Goal: Check status: Check status

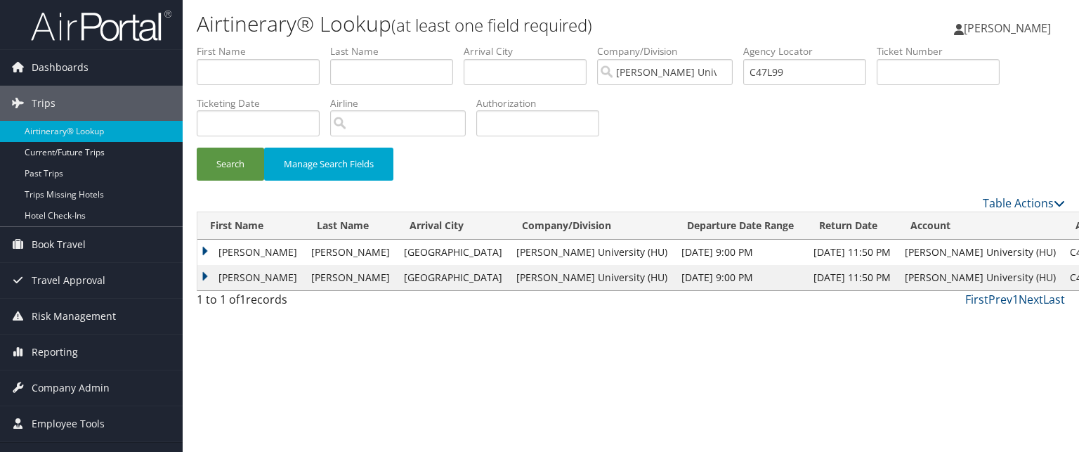
click at [211, 244] on td "KATHERINE JIAXIN" at bounding box center [250, 251] width 107 height 25
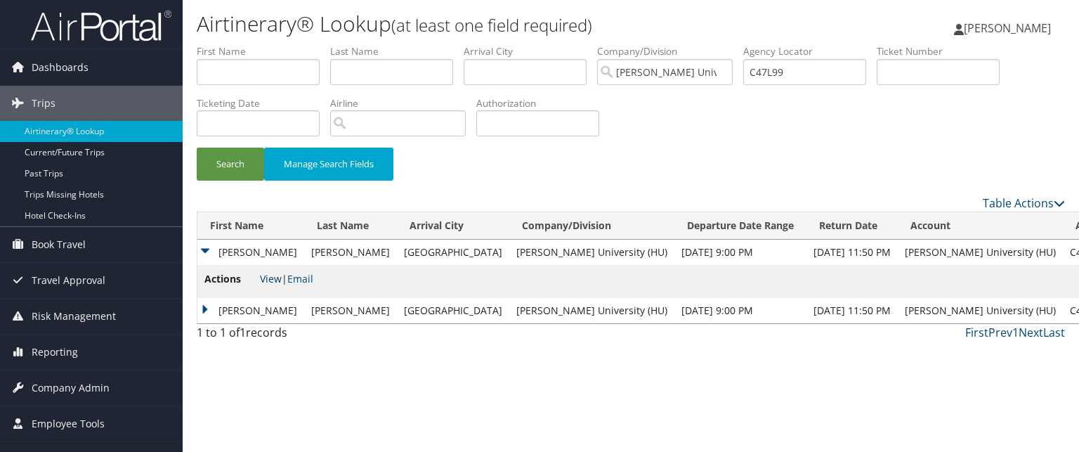
click at [270, 279] on link "View" at bounding box center [271, 278] width 22 height 13
click at [806, 72] on input "C47L99" at bounding box center [804, 72] width 123 height 26
paste input "C3XQ3Y"
type input "C3XQ3Y"
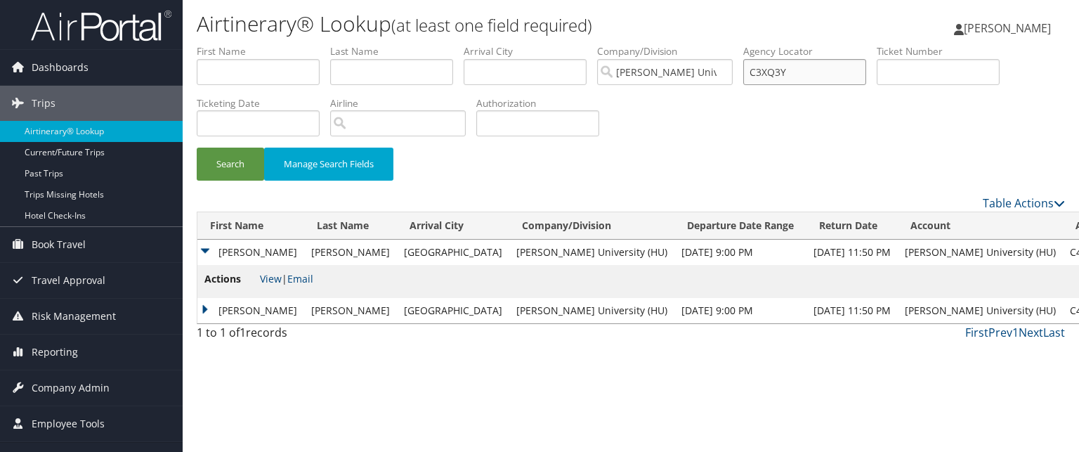
click at [197, 147] on button "Search" at bounding box center [230, 163] width 67 height 33
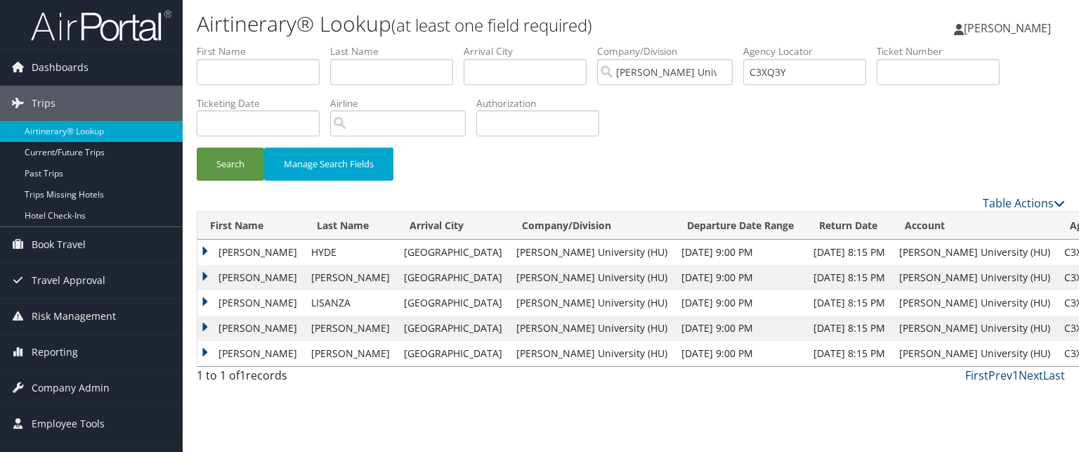
click at [215, 251] on td "LILY ELAINE" at bounding box center [250, 251] width 107 height 25
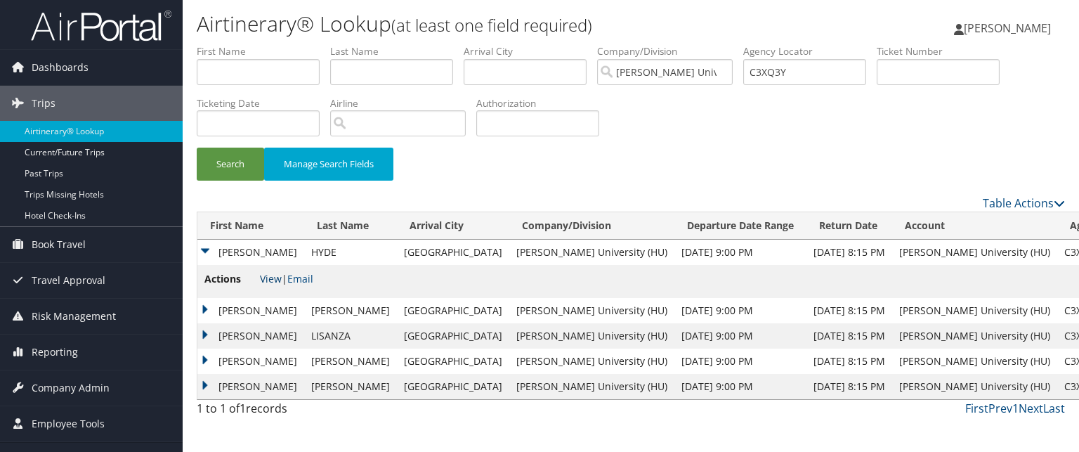
click at [263, 280] on link "View" at bounding box center [271, 278] width 22 height 13
click at [781, 81] on input "C3XQ3Y" at bounding box center [804, 72] width 123 height 26
paste input "C45L4J"
type input "C45L4J"
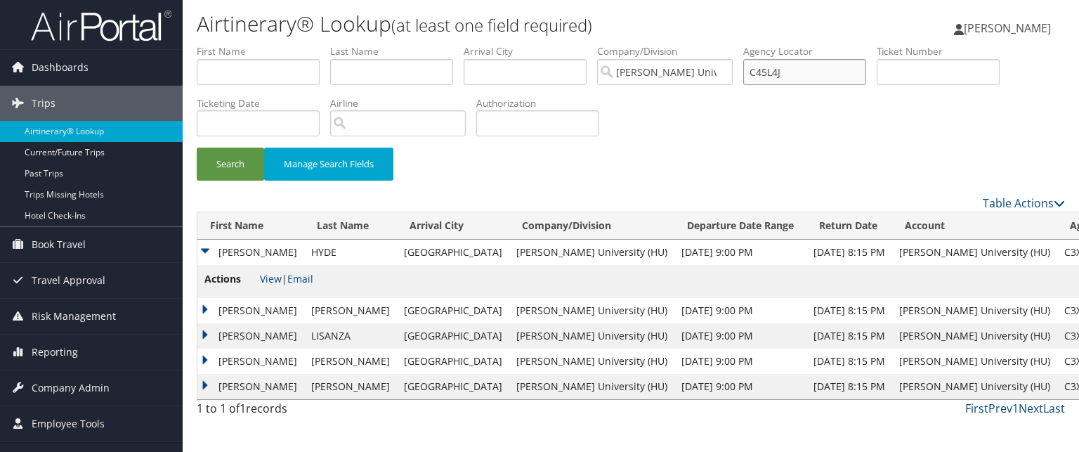
click at [197, 147] on button "Search" at bounding box center [230, 163] width 67 height 33
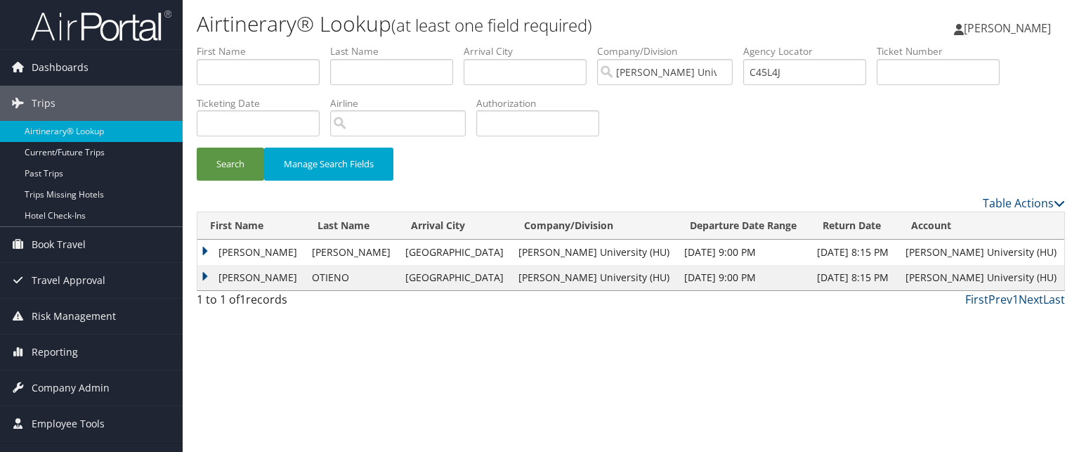
click at [210, 246] on td "SYED MUHAMMAD" at bounding box center [250, 251] width 107 height 25
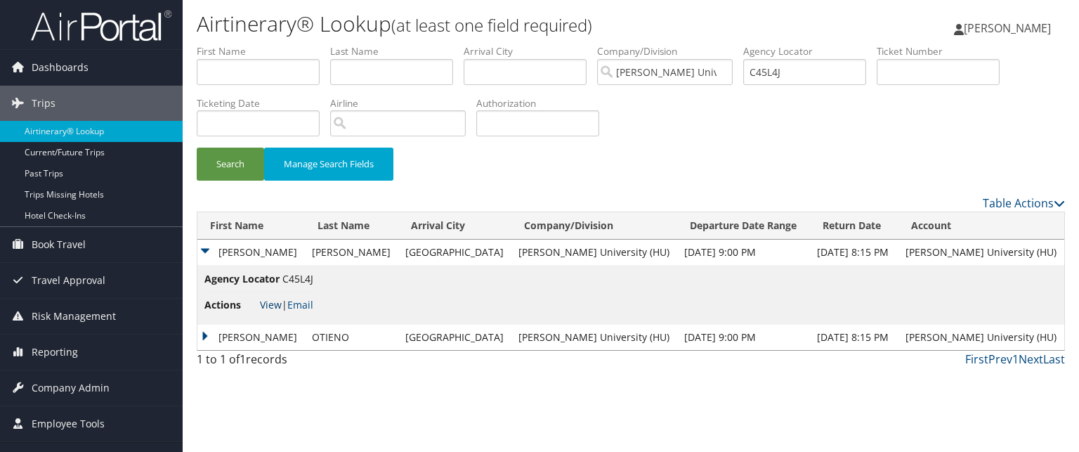
click at [267, 302] on link "View" at bounding box center [271, 304] width 22 height 13
click at [808, 73] on input "C45L4J" at bounding box center [804, 72] width 123 height 26
paste input "C3XRPV"
type input "C3XRPV"
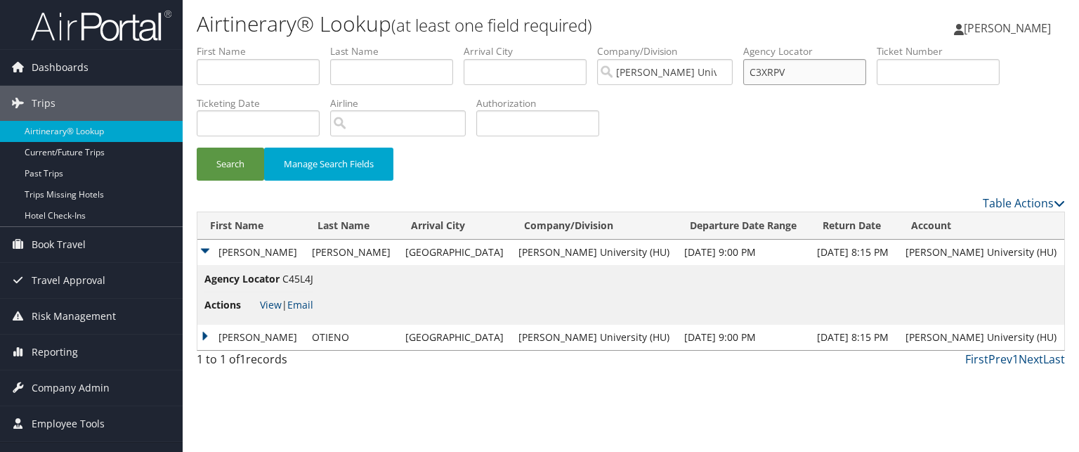
click at [197, 147] on button "Search" at bounding box center [230, 163] width 67 height 33
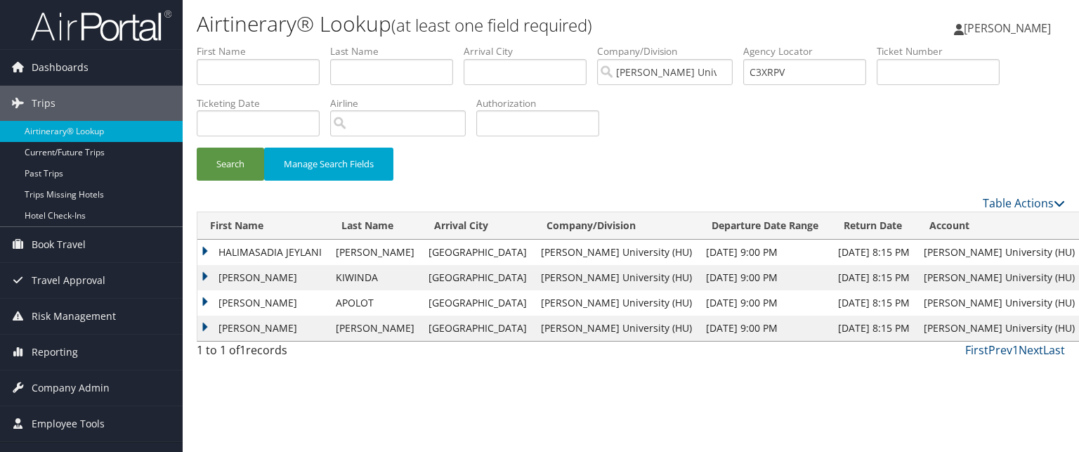
click at [237, 250] on td "HALIMASADIA JEYLANI" at bounding box center [262, 251] width 131 height 25
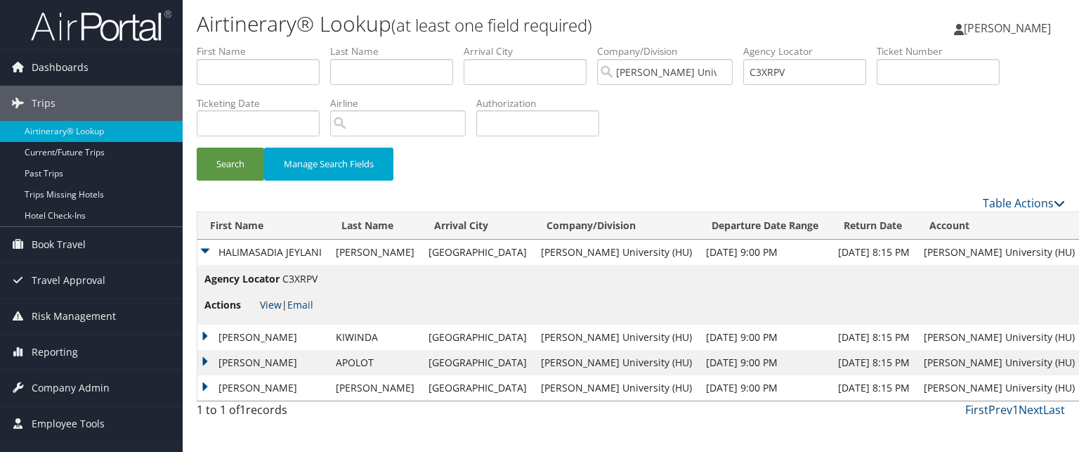
click at [273, 305] on link "View" at bounding box center [271, 304] width 22 height 13
click at [764, 77] on input "C3XRPV" at bounding box center [804, 72] width 123 height 26
paste input "C3XSGQ"
type input "C3XSGQ"
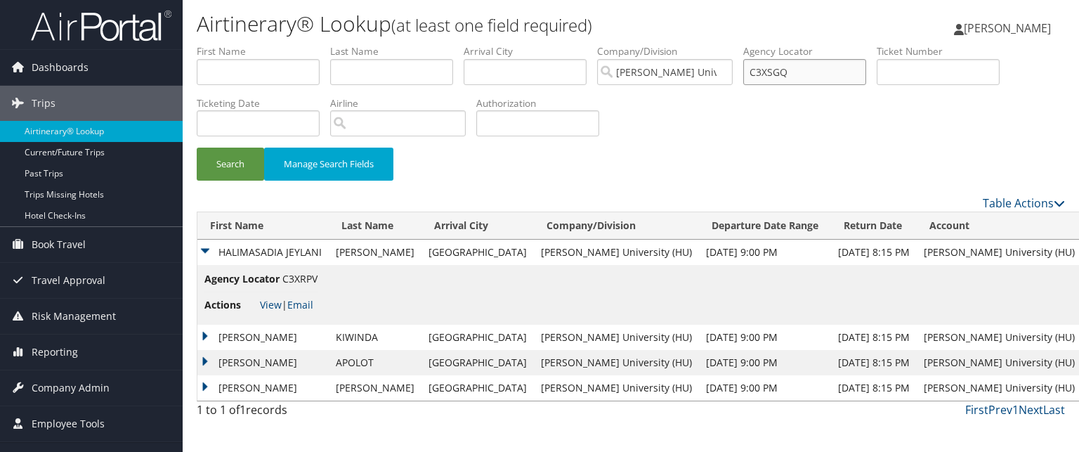
click at [197, 147] on button "Search" at bounding box center [230, 163] width 67 height 33
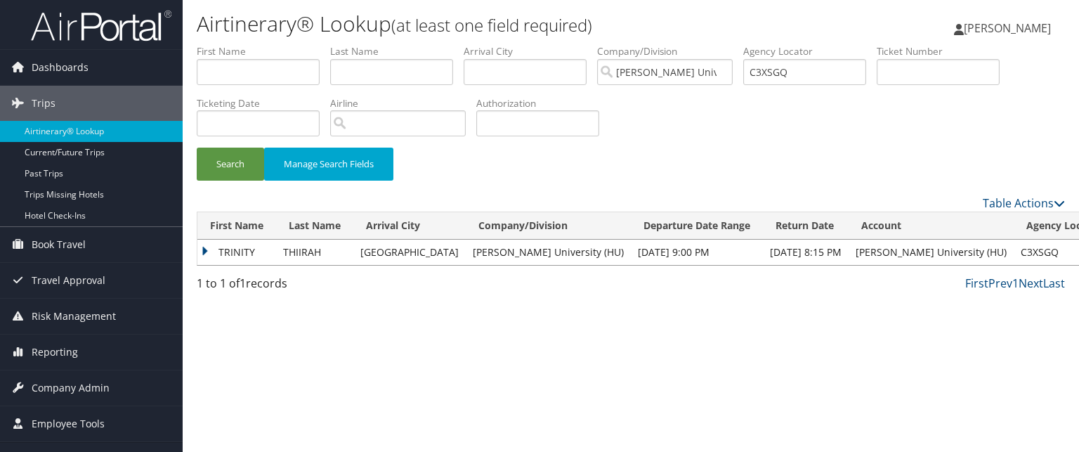
click at [315, 249] on td "THIIRAH" at bounding box center [314, 251] width 77 height 25
click at [237, 252] on td "TRINITY" at bounding box center [236, 251] width 79 height 25
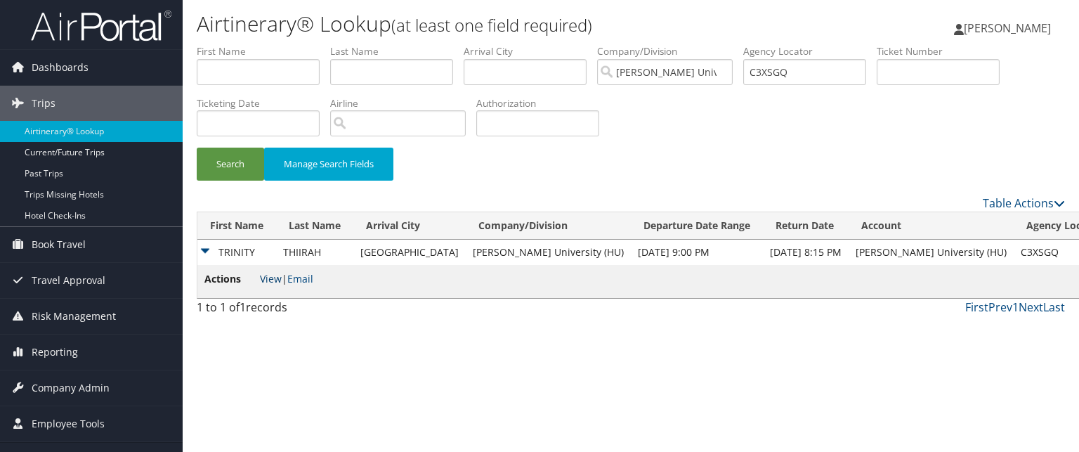
click at [273, 272] on link "View" at bounding box center [271, 278] width 22 height 13
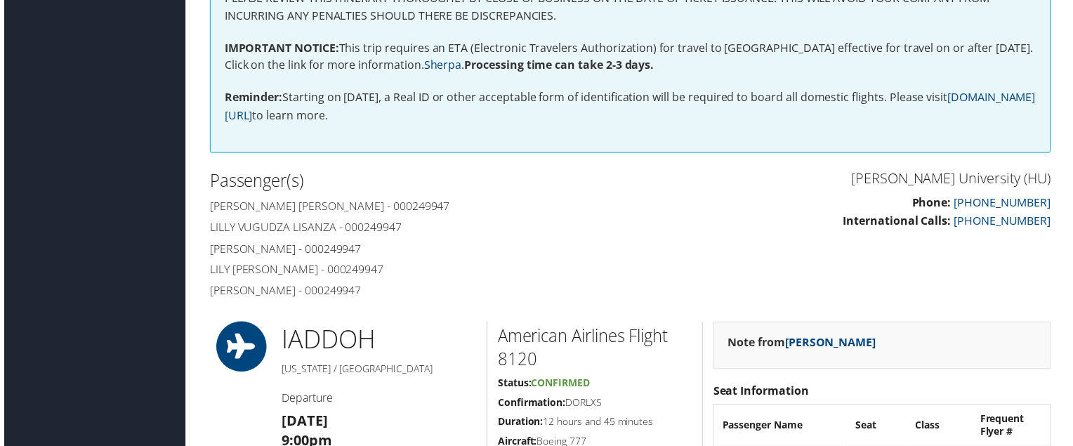
scroll to position [73, 0]
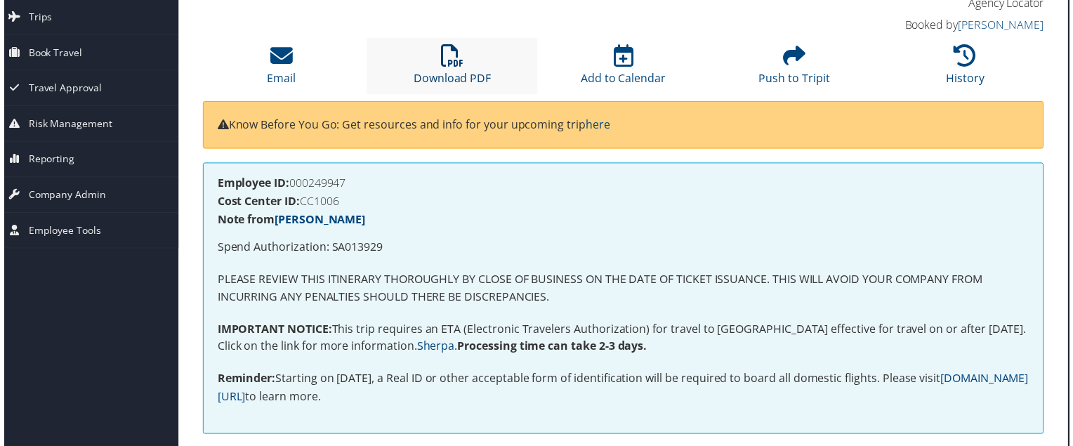
click at [466, 78] on link "Download PDF" at bounding box center [451, 70] width 78 height 34
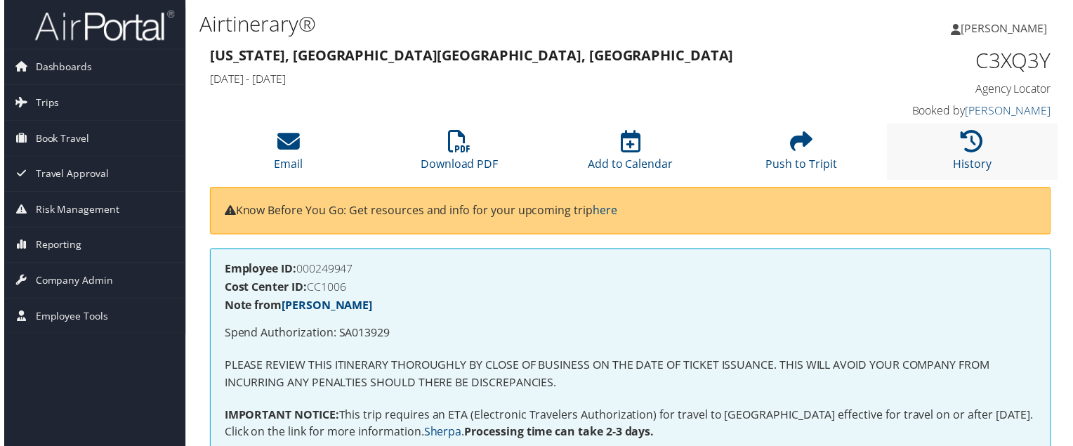
click at [941, 143] on li "History" at bounding box center [975, 152] width 172 height 57
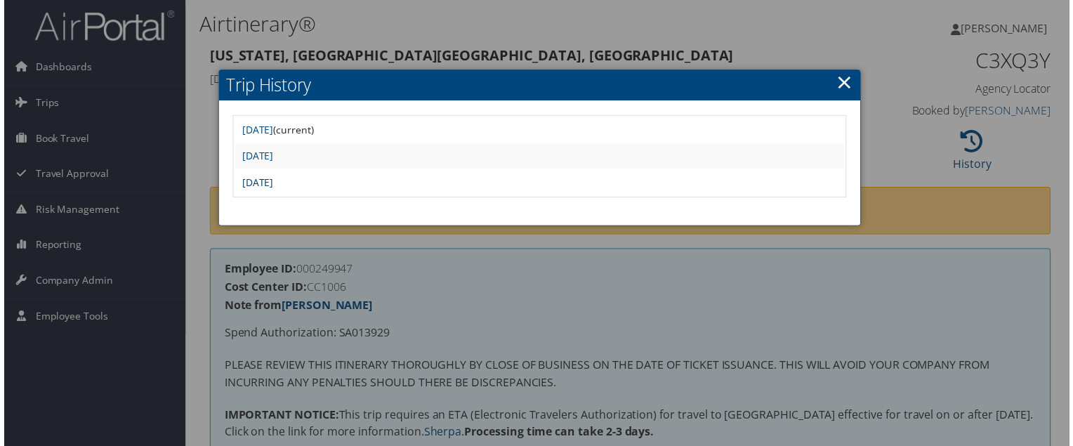
click at [271, 184] on link "Tue Apr 29 16:40:46 MDT 2025" at bounding box center [255, 183] width 32 height 13
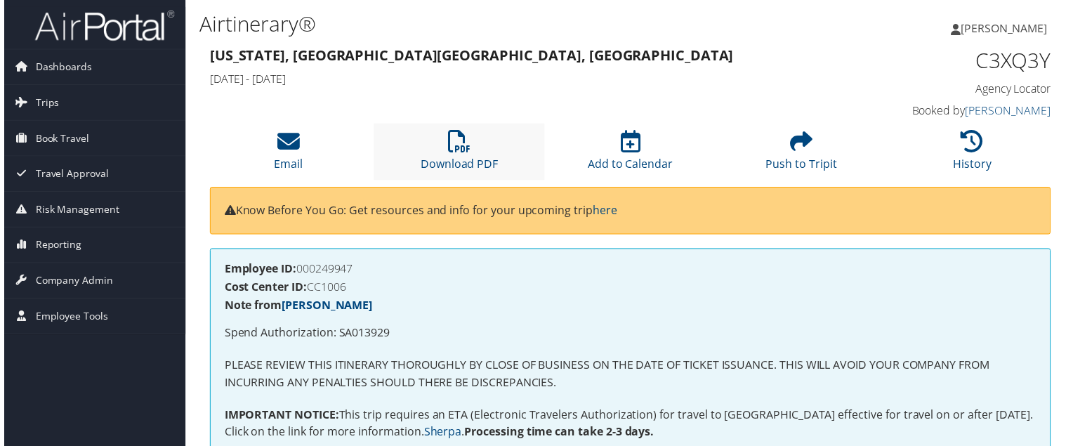
click at [442, 149] on li "Download PDF" at bounding box center [458, 152] width 172 height 57
click at [399, 230] on div "Know Before You Go: Get resources and info for your upcoming trip here" at bounding box center [630, 212] width 847 height 48
click at [470, 156] on li "Download PDF" at bounding box center [458, 152] width 172 height 57
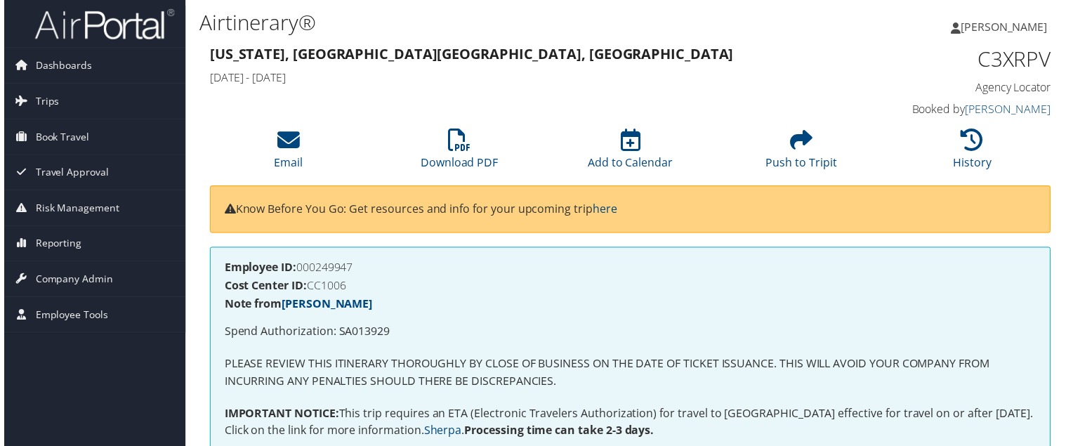
scroll to position [6, 0]
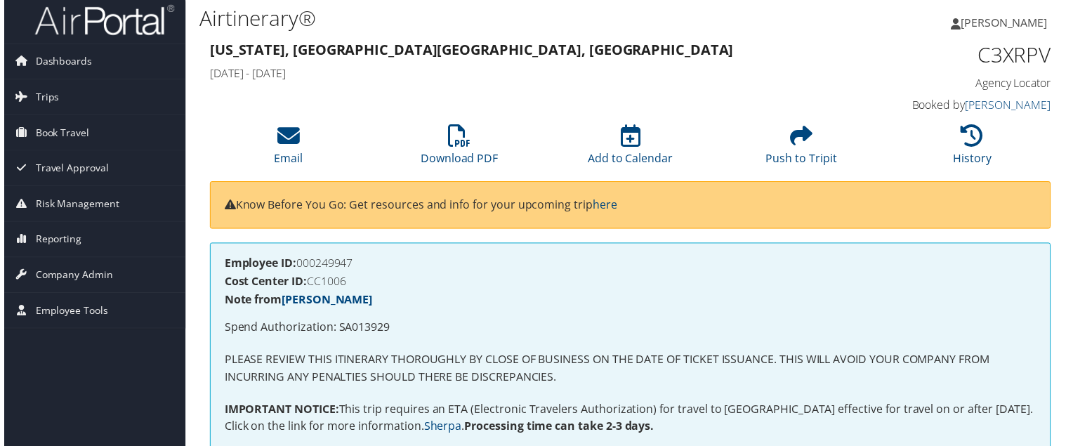
drag, startPoint x: 962, startPoint y: 133, endPoint x: 817, endPoint y: 90, distance: 150.9
click at [817, 90] on div "Washington, DC Nairobi, Kenya Mon 02 Jun 2025 - Sun 27 Jul 2025 C3XRPV Agency L…" at bounding box center [631, 79] width 868 height 80
click at [956, 161] on link "History" at bounding box center [975, 150] width 39 height 34
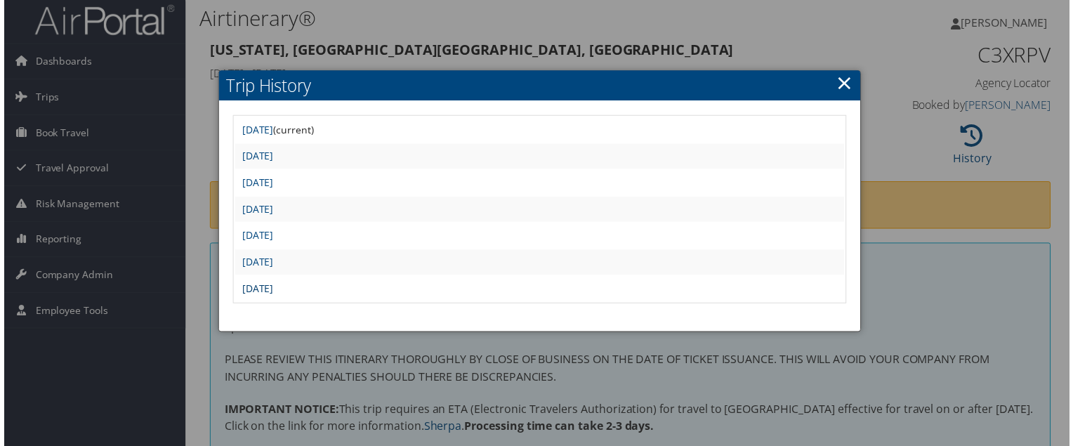
click at [271, 286] on link "[DATE]" at bounding box center [255, 290] width 32 height 13
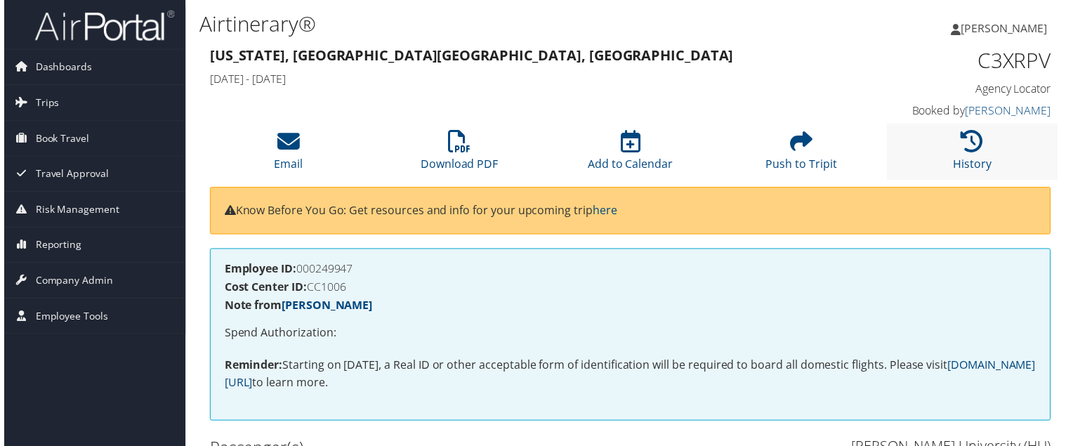
click at [958, 146] on li "History" at bounding box center [975, 152] width 172 height 57
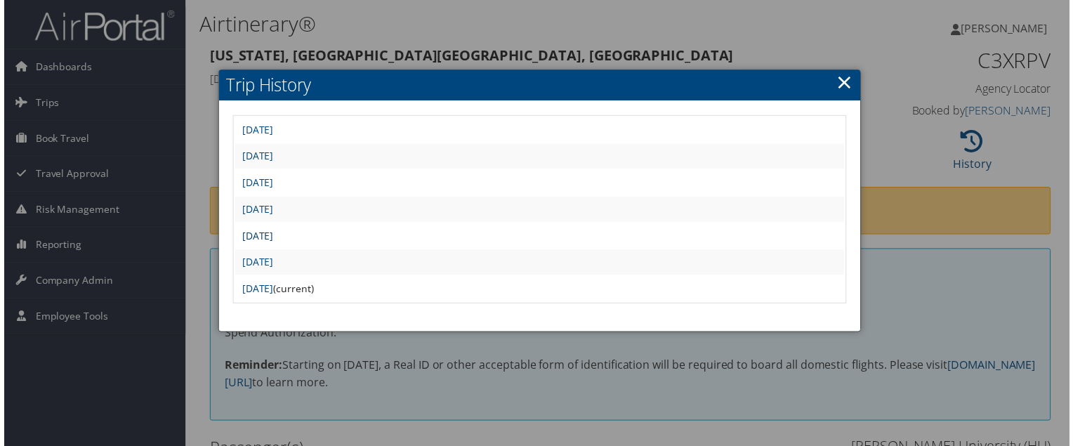
click at [271, 232] on link "[DATE]" at bounding box center [255, 236] width 32 height 13
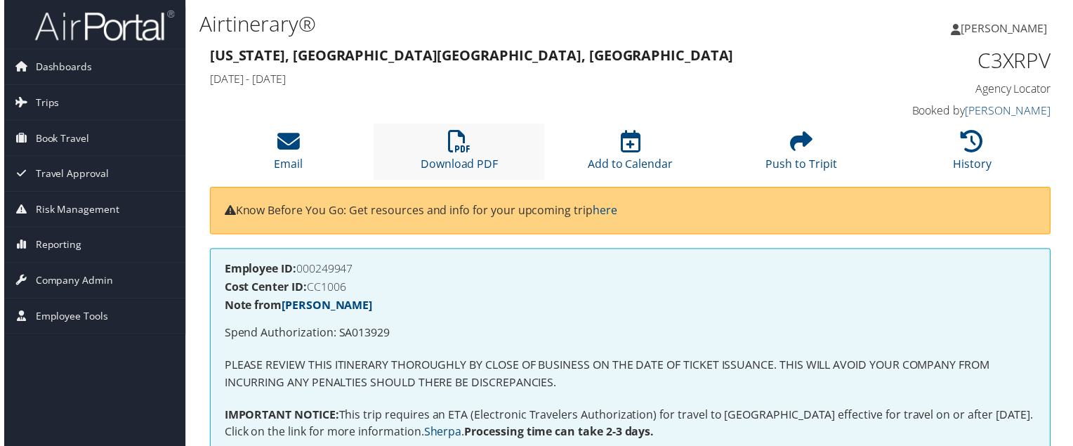
click at [475, 143] on li "Download PDF" at bounding box center [458, 152] width 172 height 57
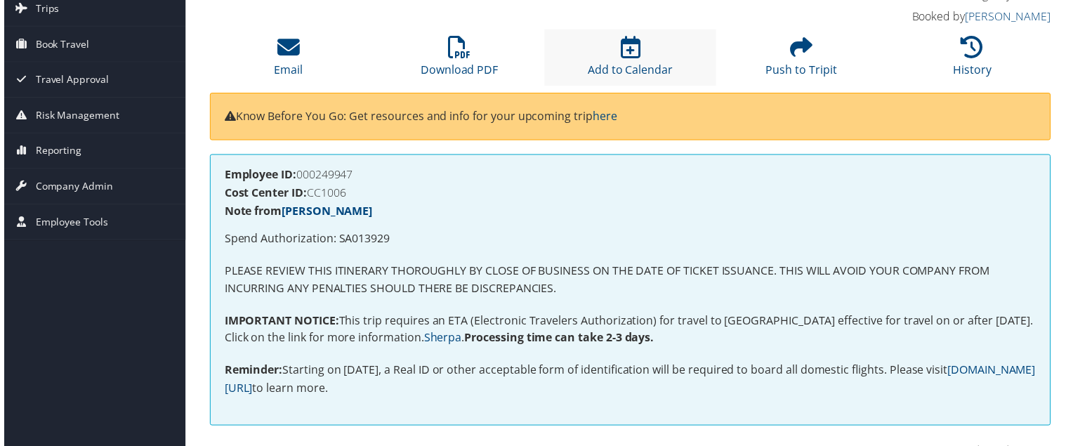
scroll to position [83, 0]
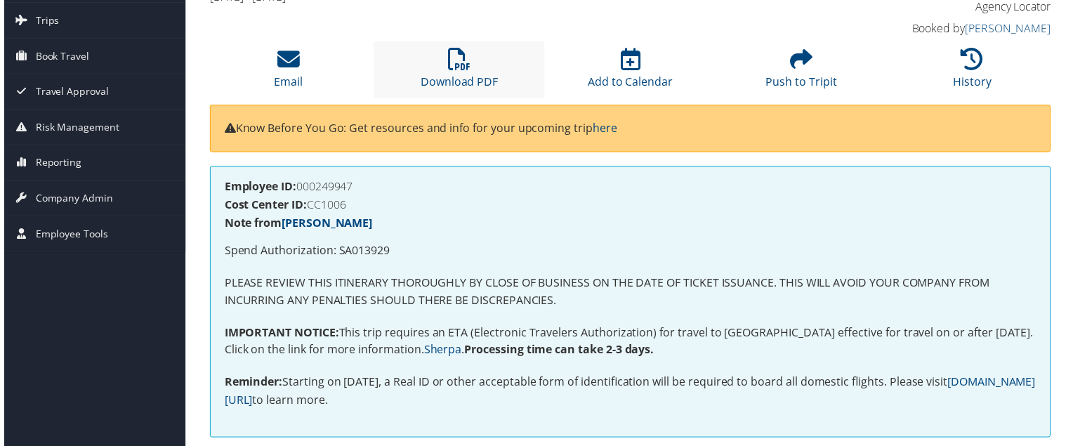
click at [459, 73] on li "Download PDF" at bounding box center [458, 69] width 172 height 57
